Goal: Navigation & Orientation: Find specific page/section

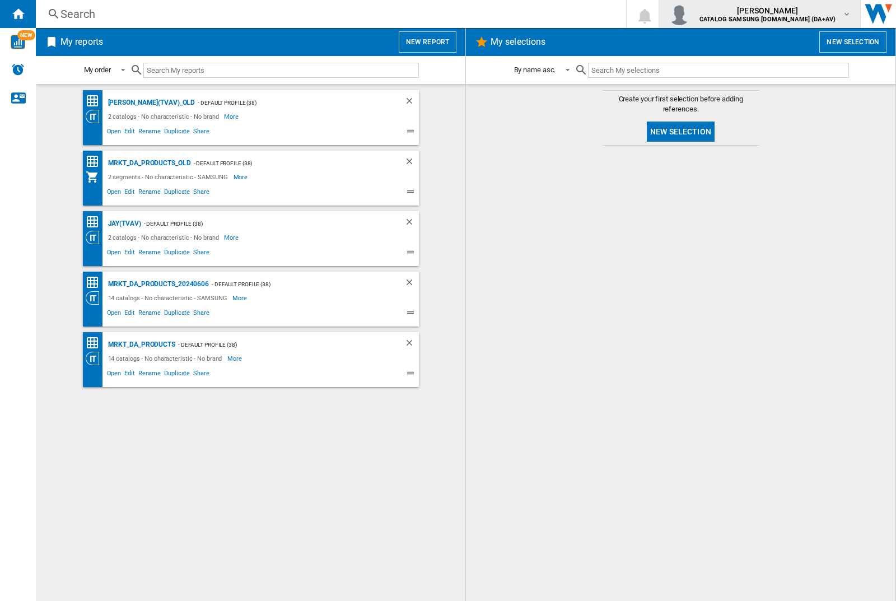
click at [690, 14] on img "button" at bounding box center [679, 14] width 22 height 22
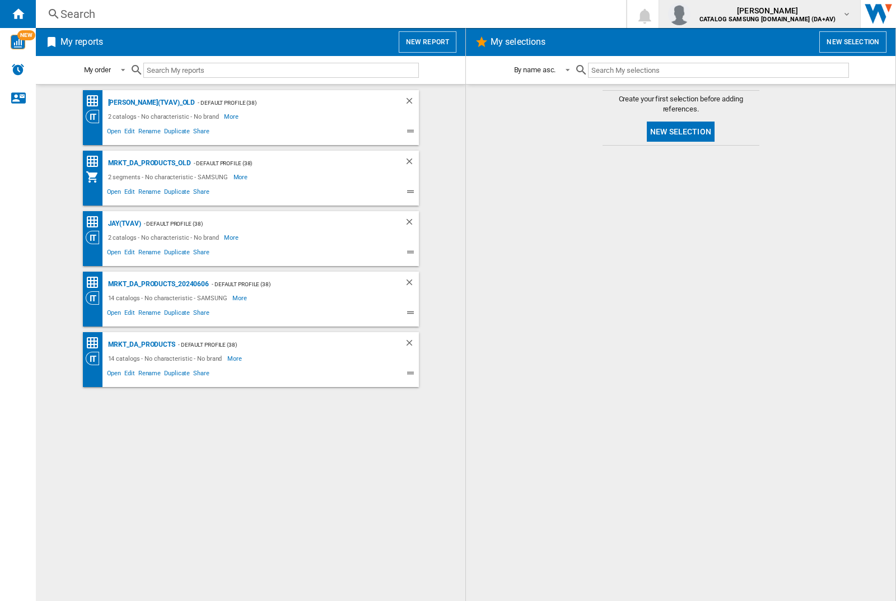
click at [690, 14] on img "button" at bounding box center [679, 14] width 22 height 22
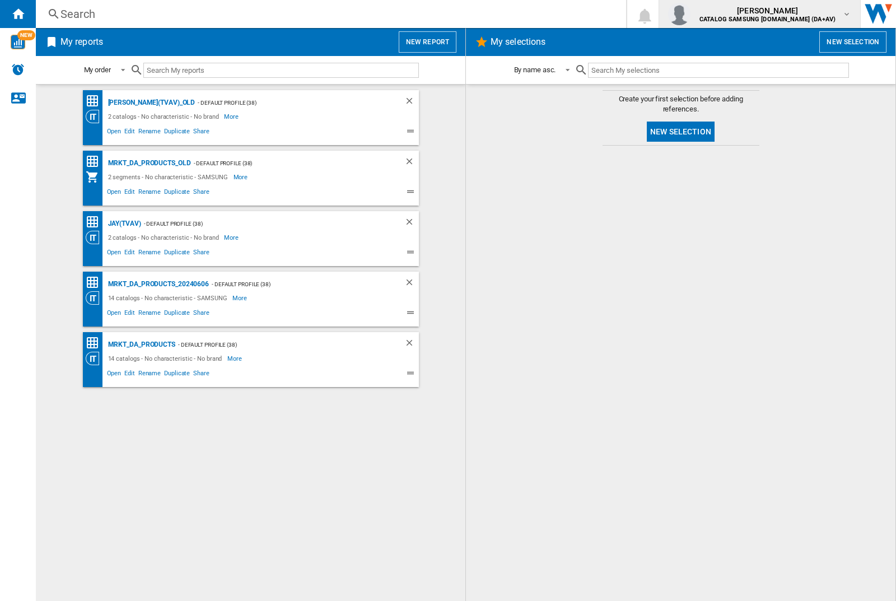
click at [690, 14] on img "button" at bounding box center [679, 14] width 22 height 22
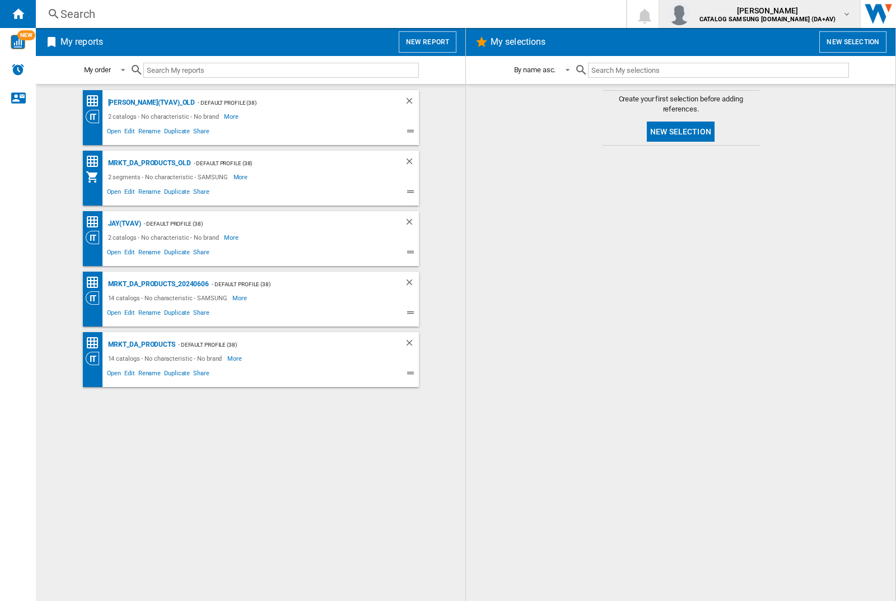
click at [690, 14] on img "button" at bounding box center [679, 14] width 22 height 22
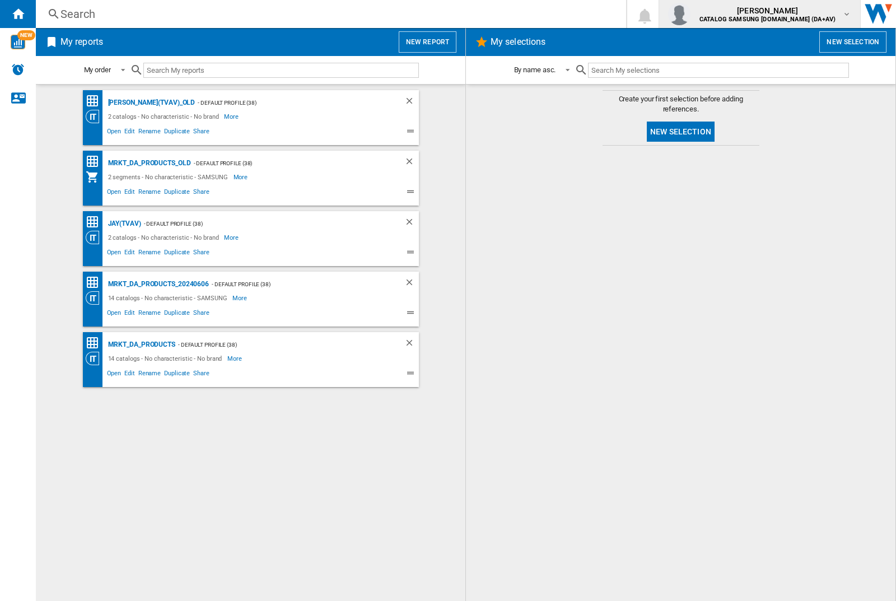
click at [690, 14] on img "button" at bounding box center [679, 14] width 22 height 22
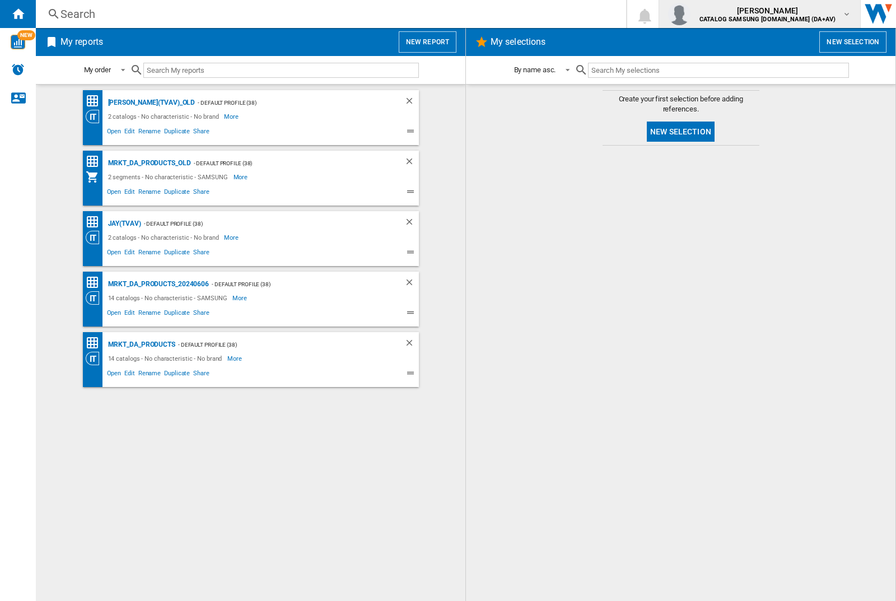
click at [690, 14] on img "button" at bounding box center [679, 14] width 22 height 22
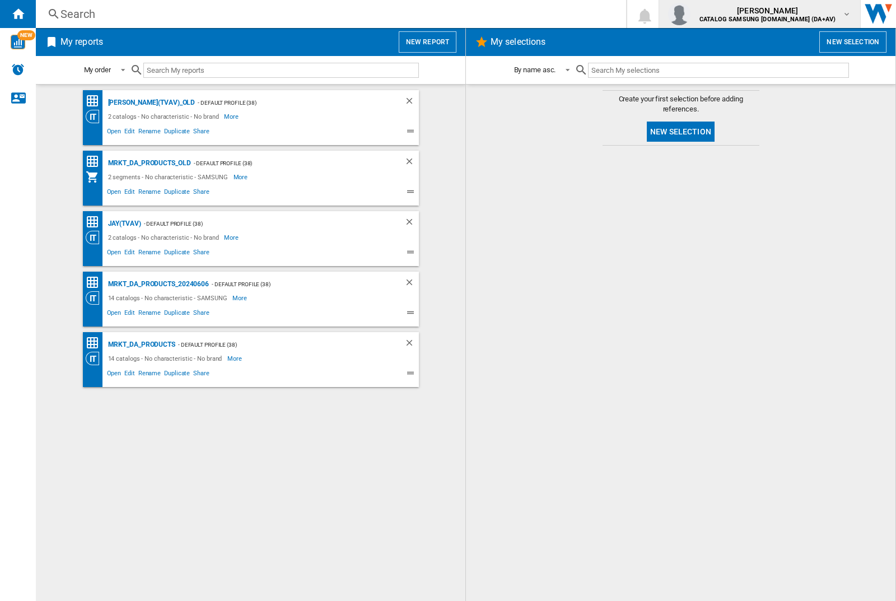
click at [690, 14] on img "button" at bounding box center [679, 14] width 22 height 22
